Goal: Task Accomplishment & Management: Manage account settings

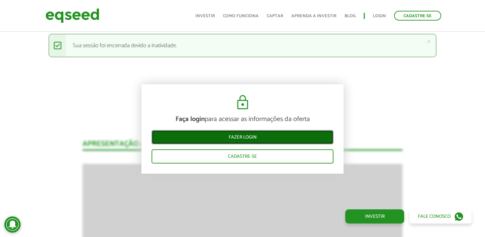
click at [266, 137] on link "Fazer login" at bounding box center [243, 137] width 182 height 14
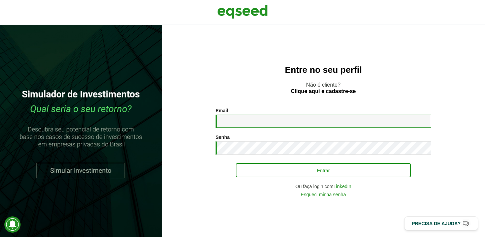
type input "**********"
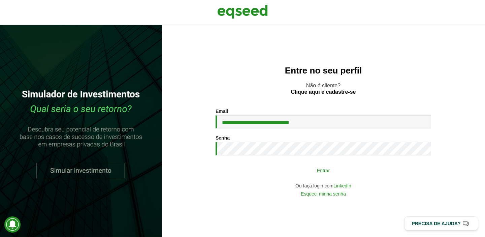
click at [339, 174] on button "Entrar" at bounding box center [323, 170] width 175 height 13
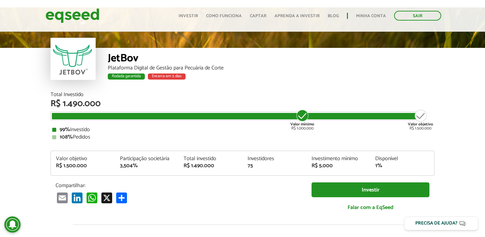
scroll to position [26, 0]
